Goal: Task Accomplishment & Management: Manage account settings

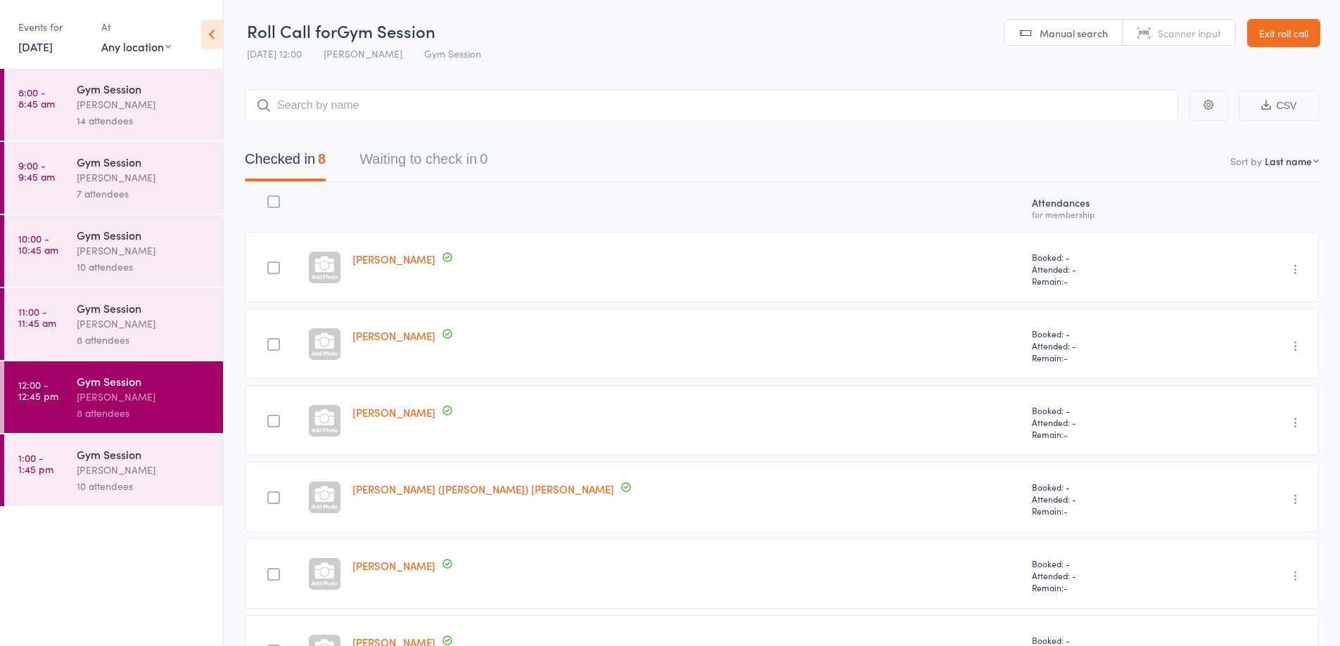
click at [173, 321] on div "[PERSON_NAME]" at bounding box center [144, 324] width 134 height 16
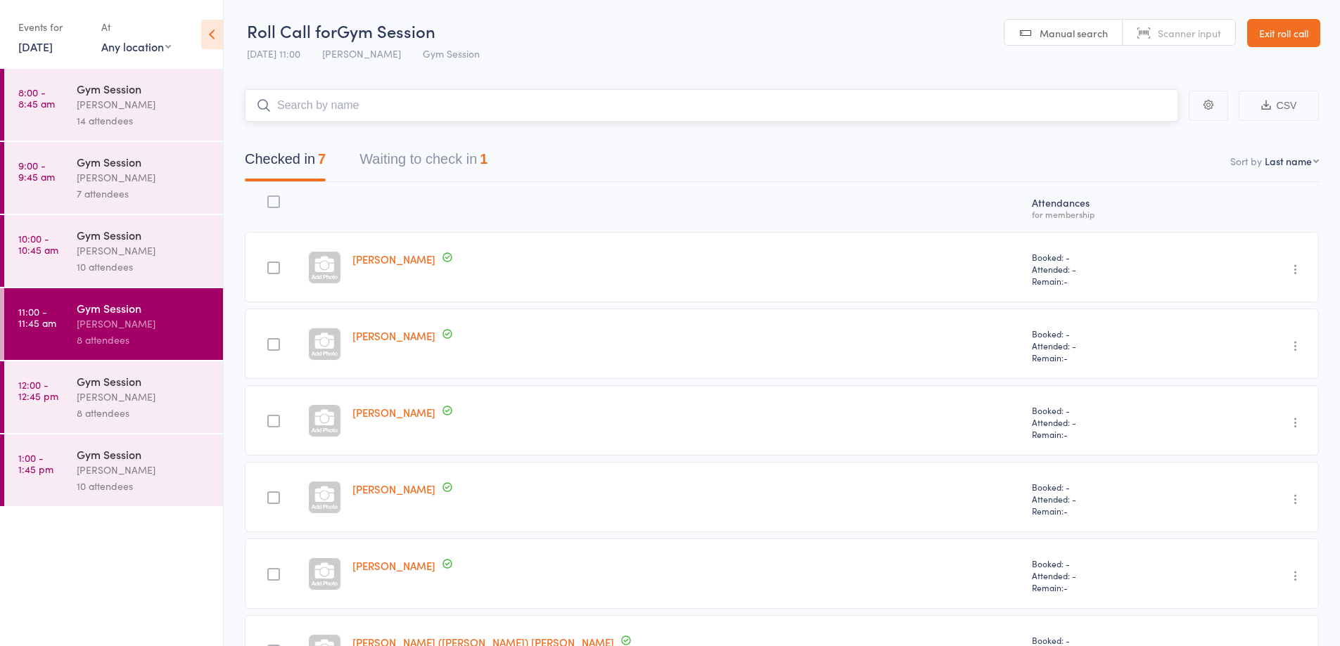
click at [407, 160] on button "Waiting to check in 1" at bounding box center [423, 162] width 128 height 37
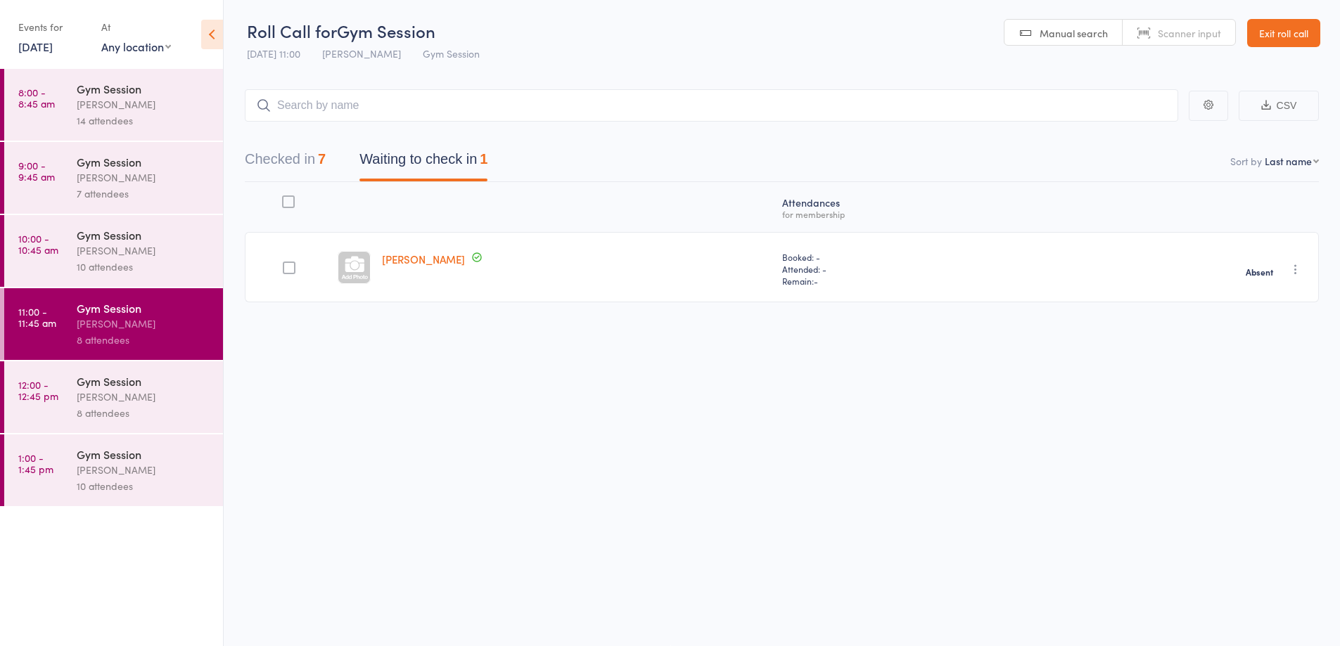
click at [155, 241] on div "Gym Session" at bounding box center [144, 234] width 134 height 15
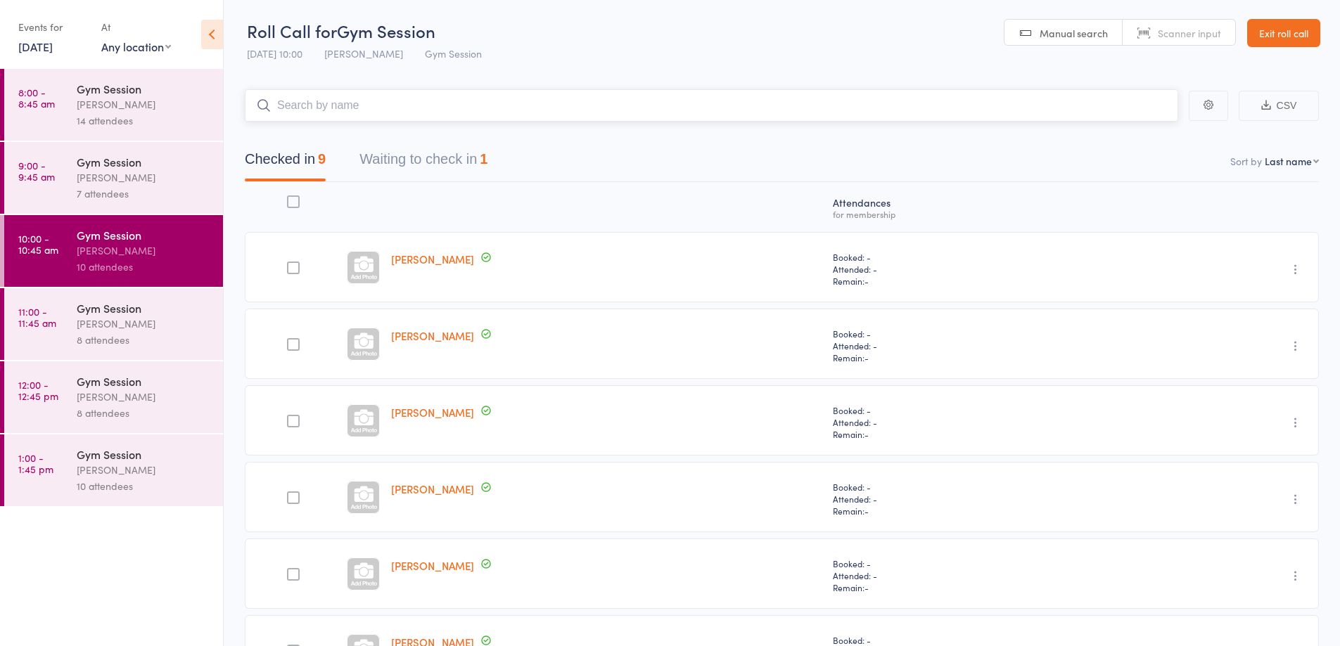
click at [403, 165] on button "Waiting to check in 1" at bounding box center [423, 162] width 128 height 37
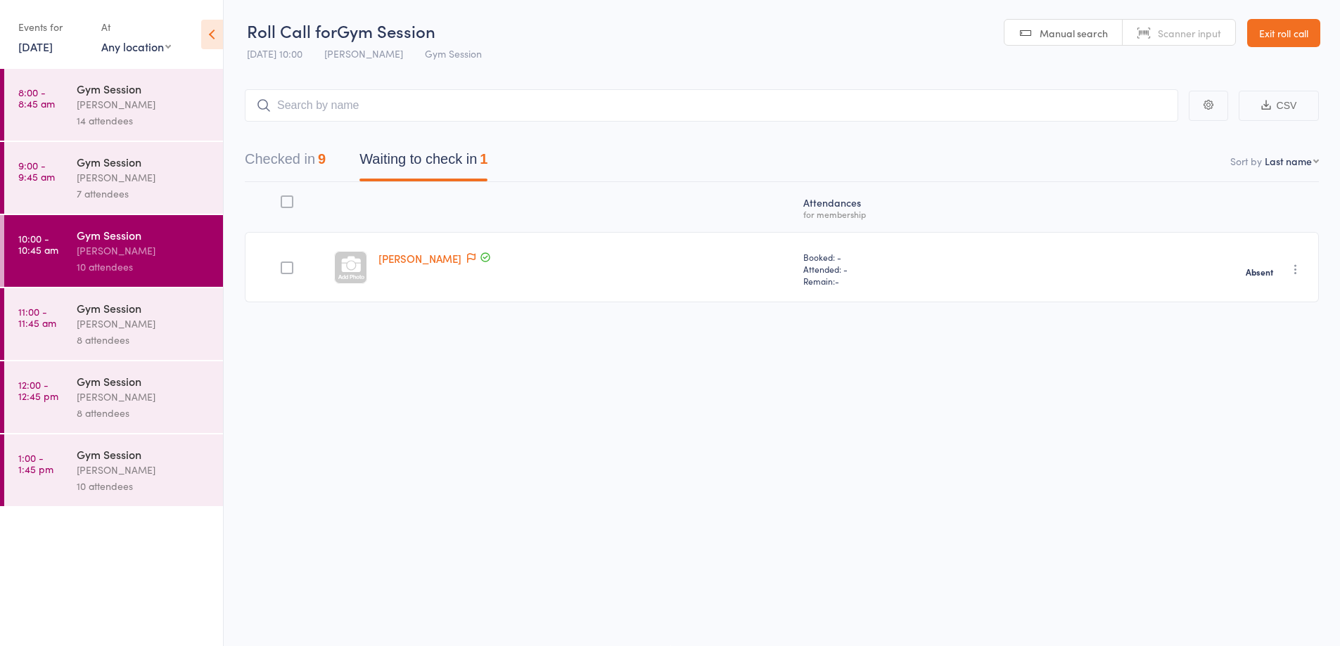
click at [138, 168] on div "Gym Session" at bounding box center [144, 161] width 134 height 15
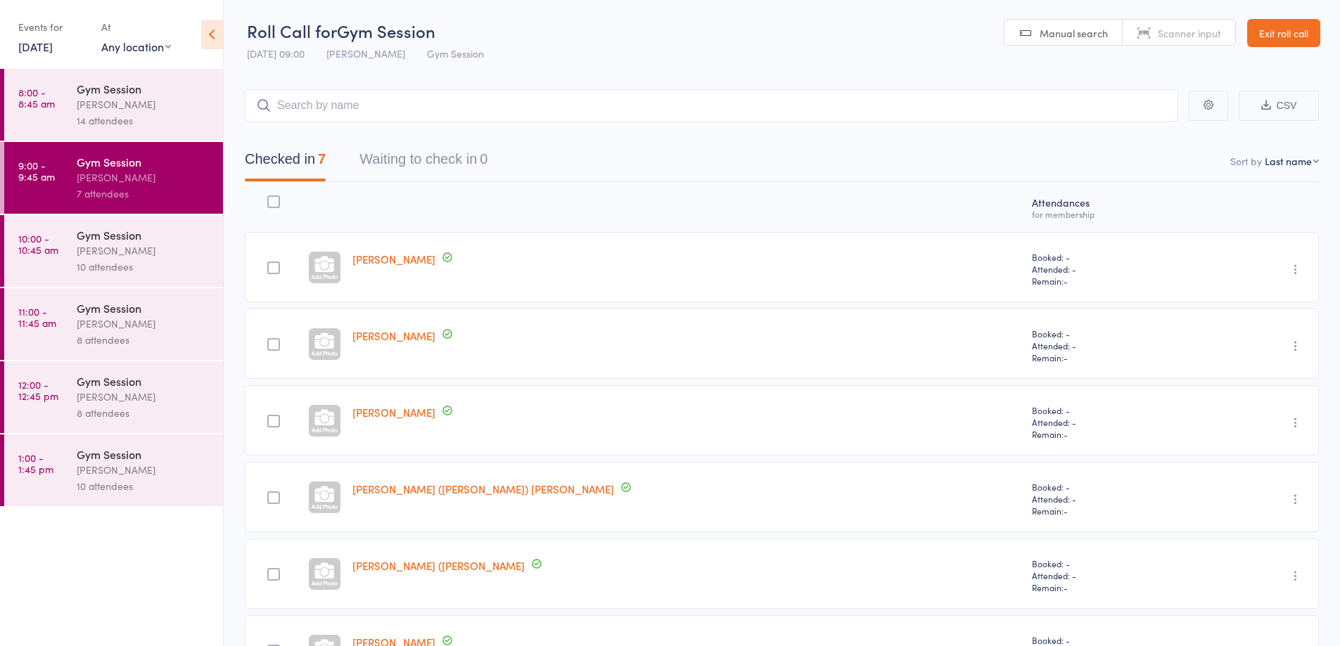
click at [160, 105] on div "[PERSON_NAME]" at bounding box center [144, 104] width 134 height 16
